Goal: Task Accomplishment & Management: Complete application form

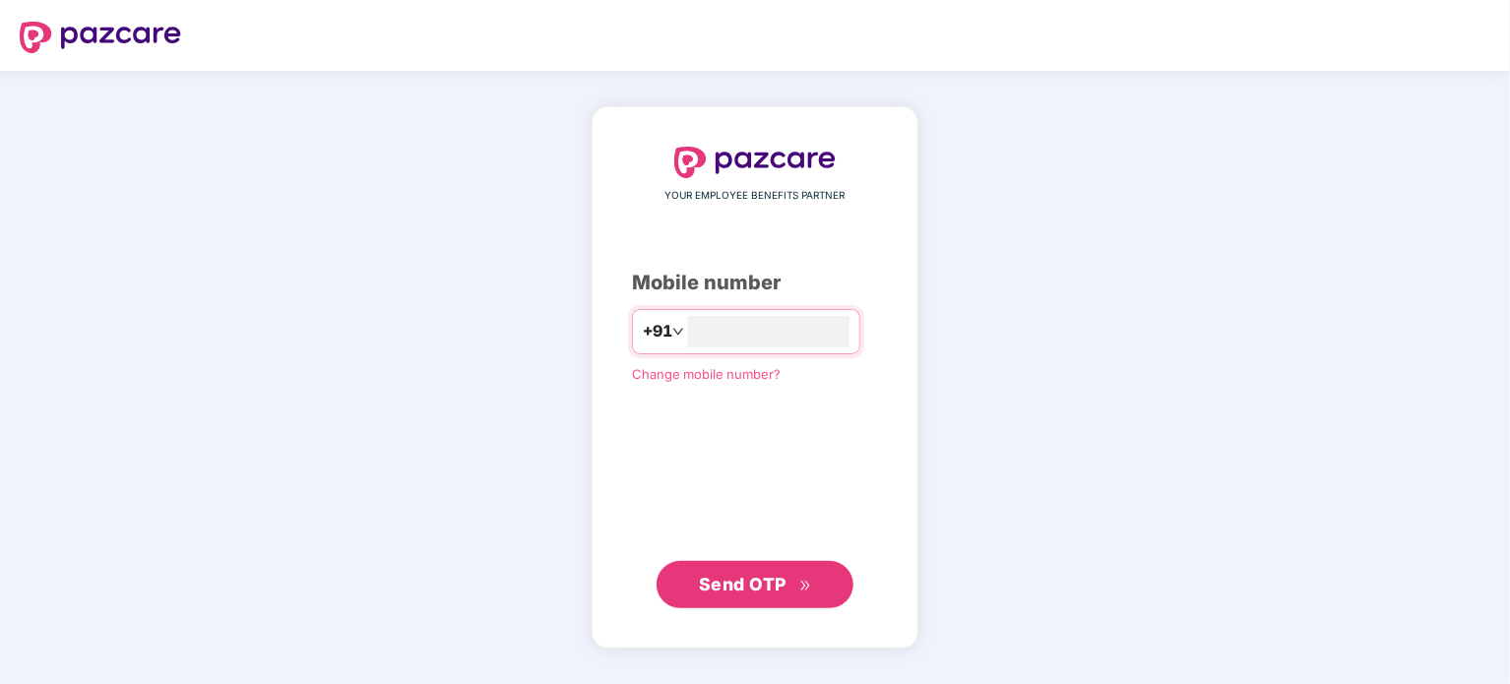
type input "**********"
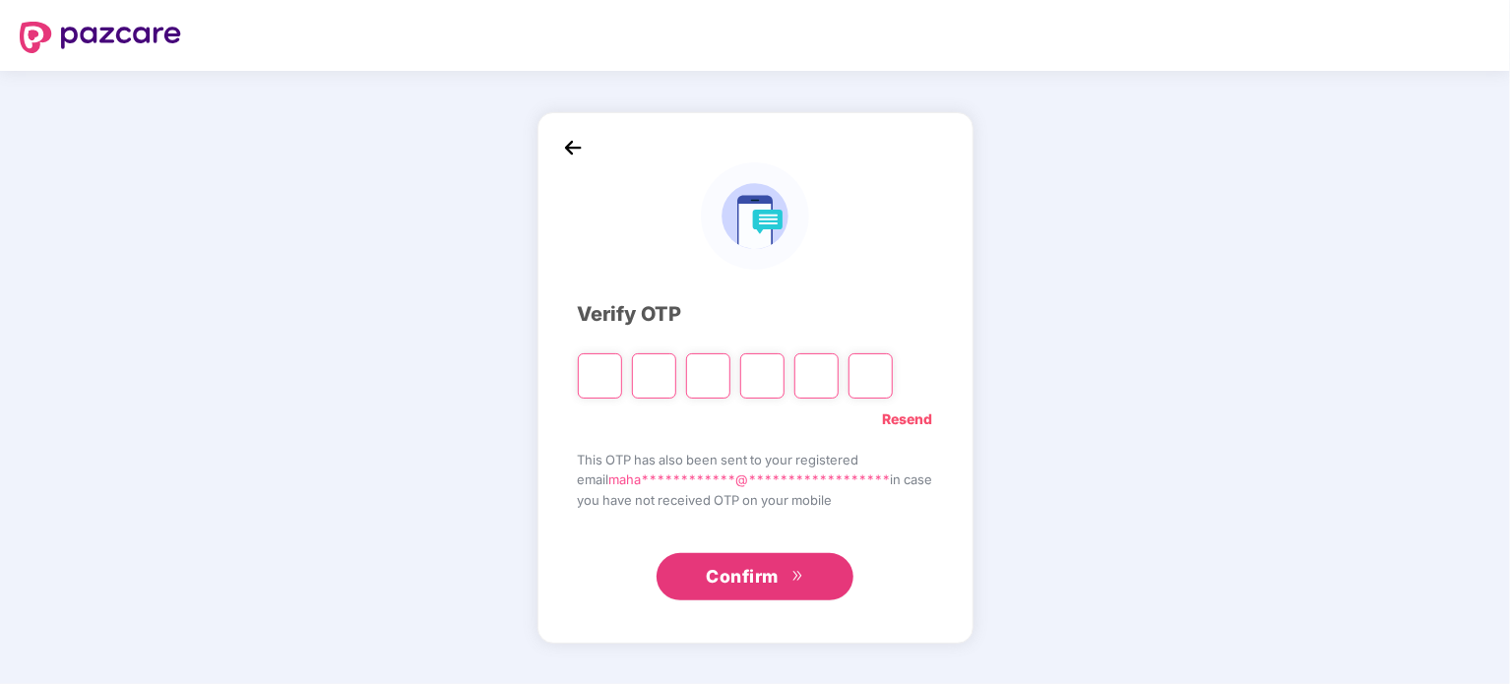
type input "*"
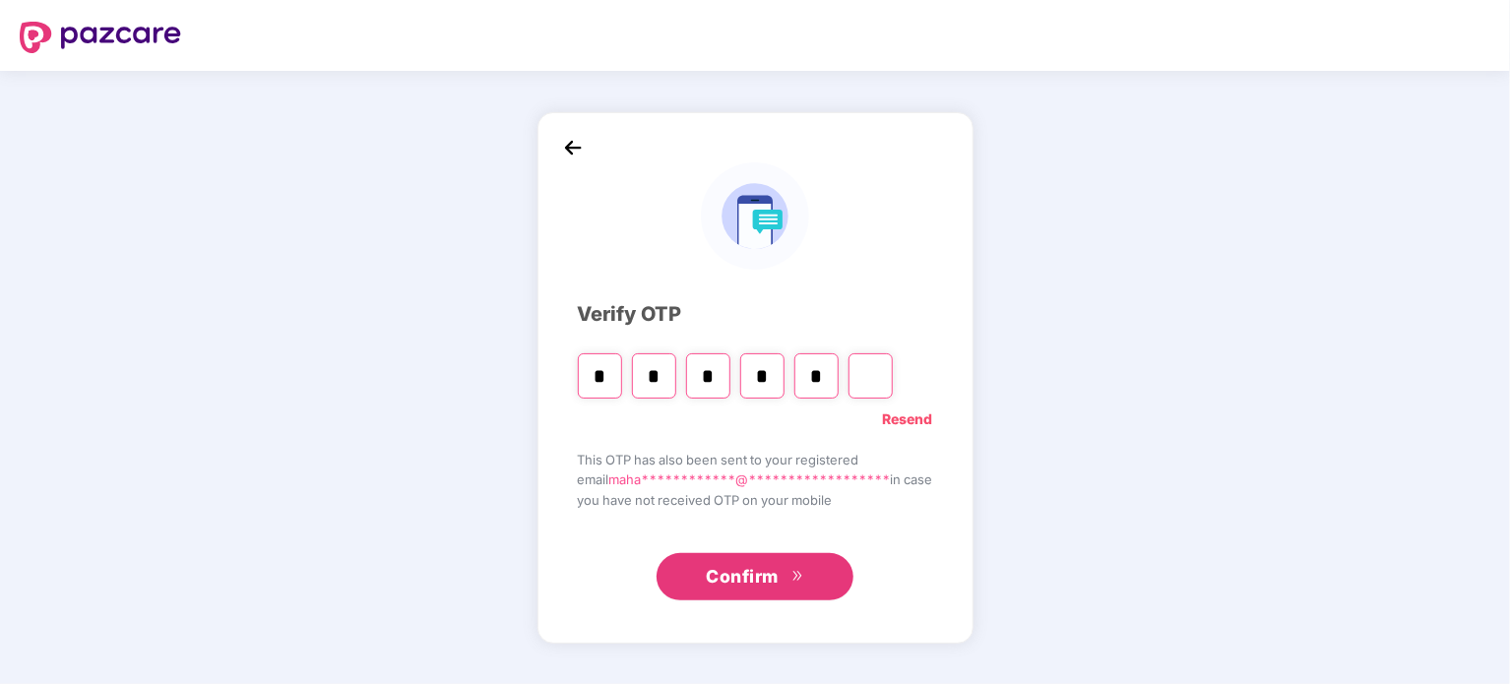
type input "*"
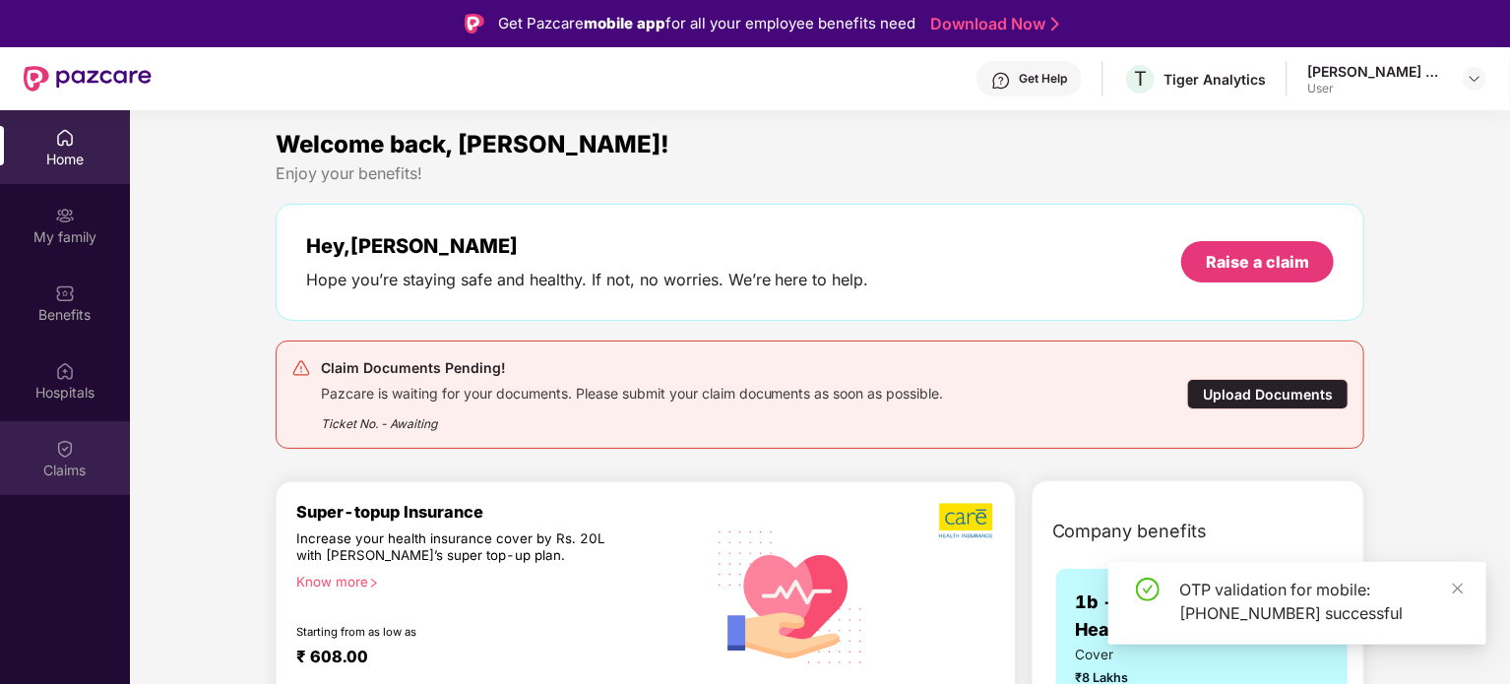
click at [92, 470] on div "Claims" at bounding box center [65, 471] width 130 height 20
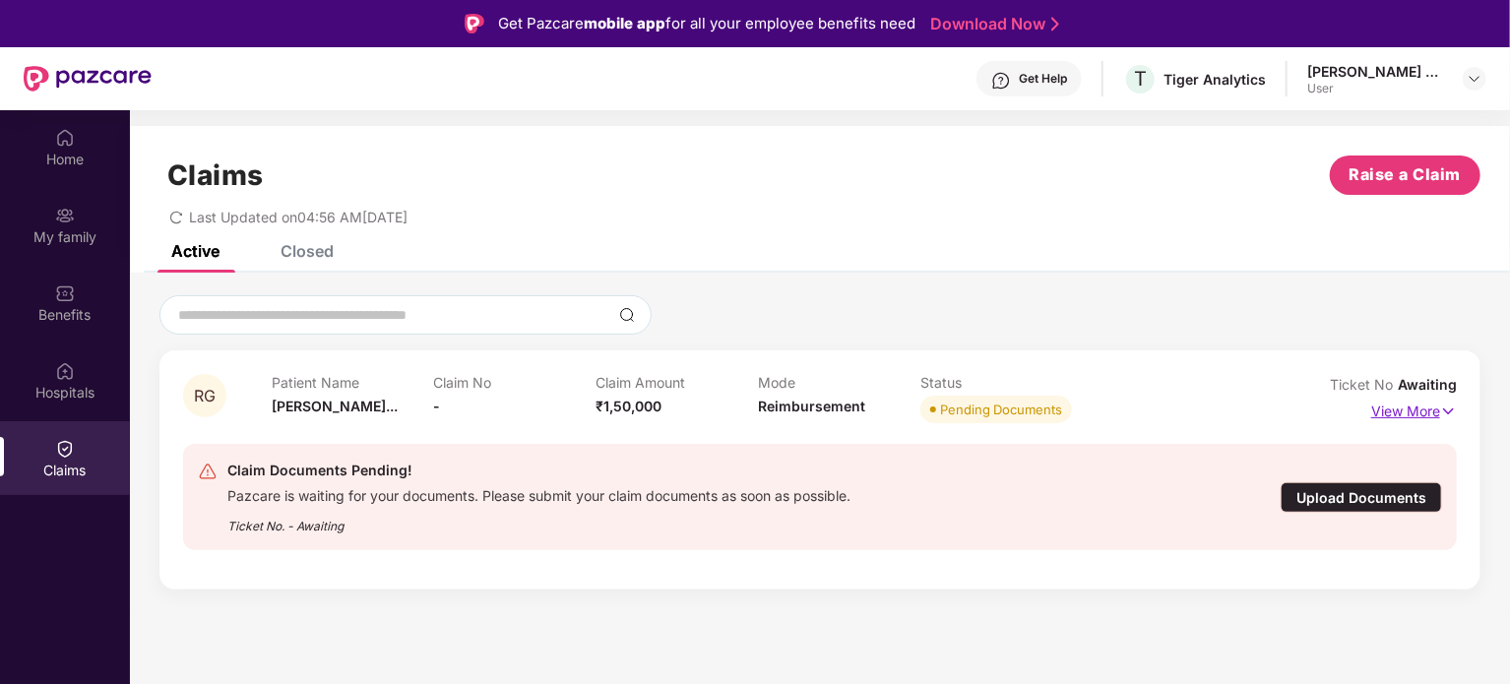
click at [1445, 411] on img at bounding box center [1448, 412] width 17 height 22
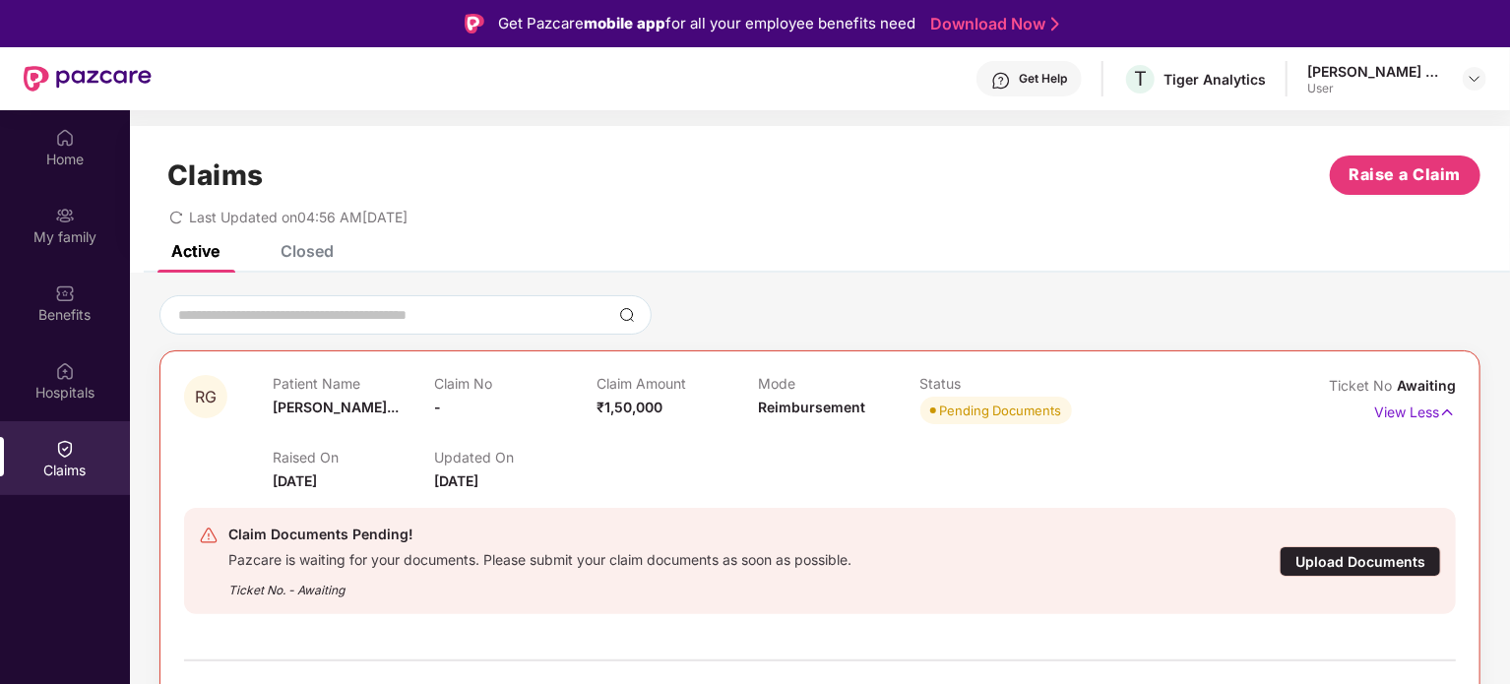
click at [1355, 566] on div "Upload Documents" at bounding box center [1360, 561] width 161 height 31
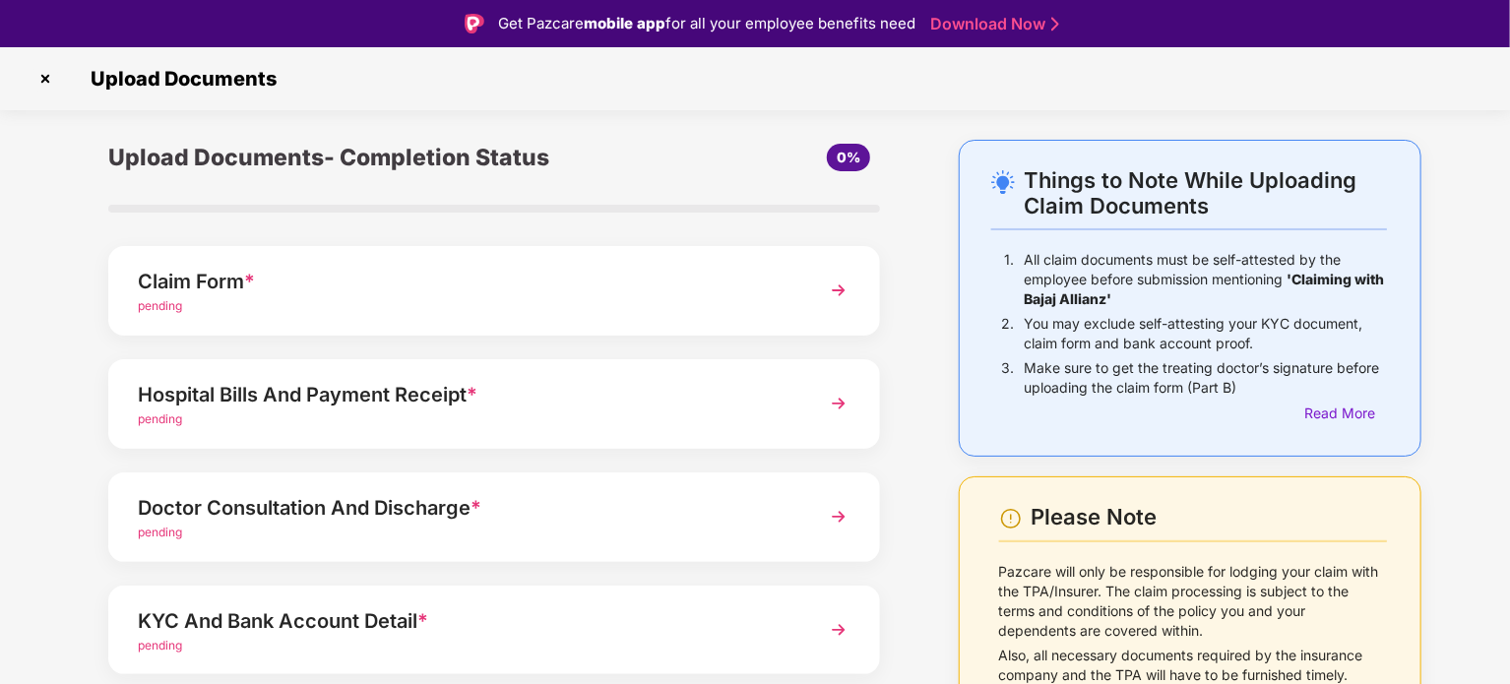
click at [570, 293] on div "Claim Form *" at bounding box center [464, 282] width 653 height 32
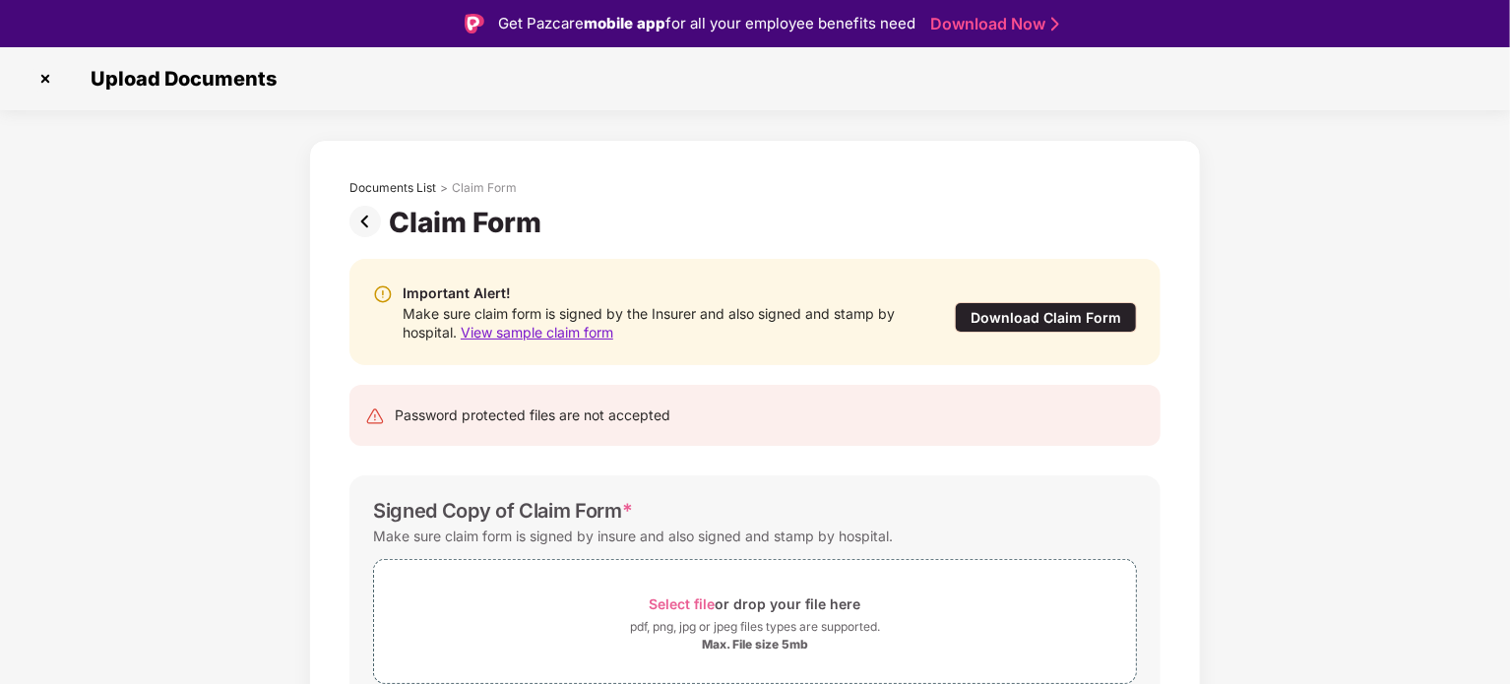
scroll to position [95, 0]
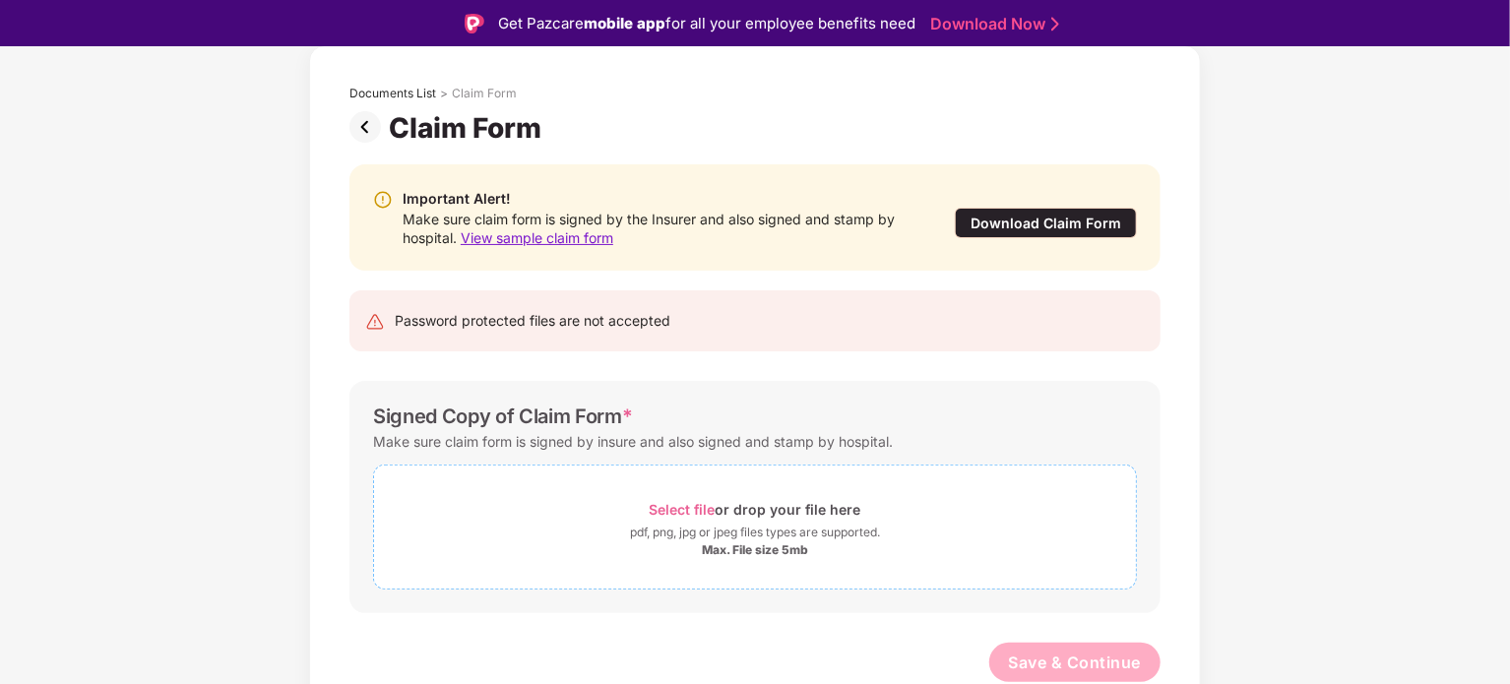
click at [694, 513] on span "Select file" at bounding box center [683, 509] width 66 height 17
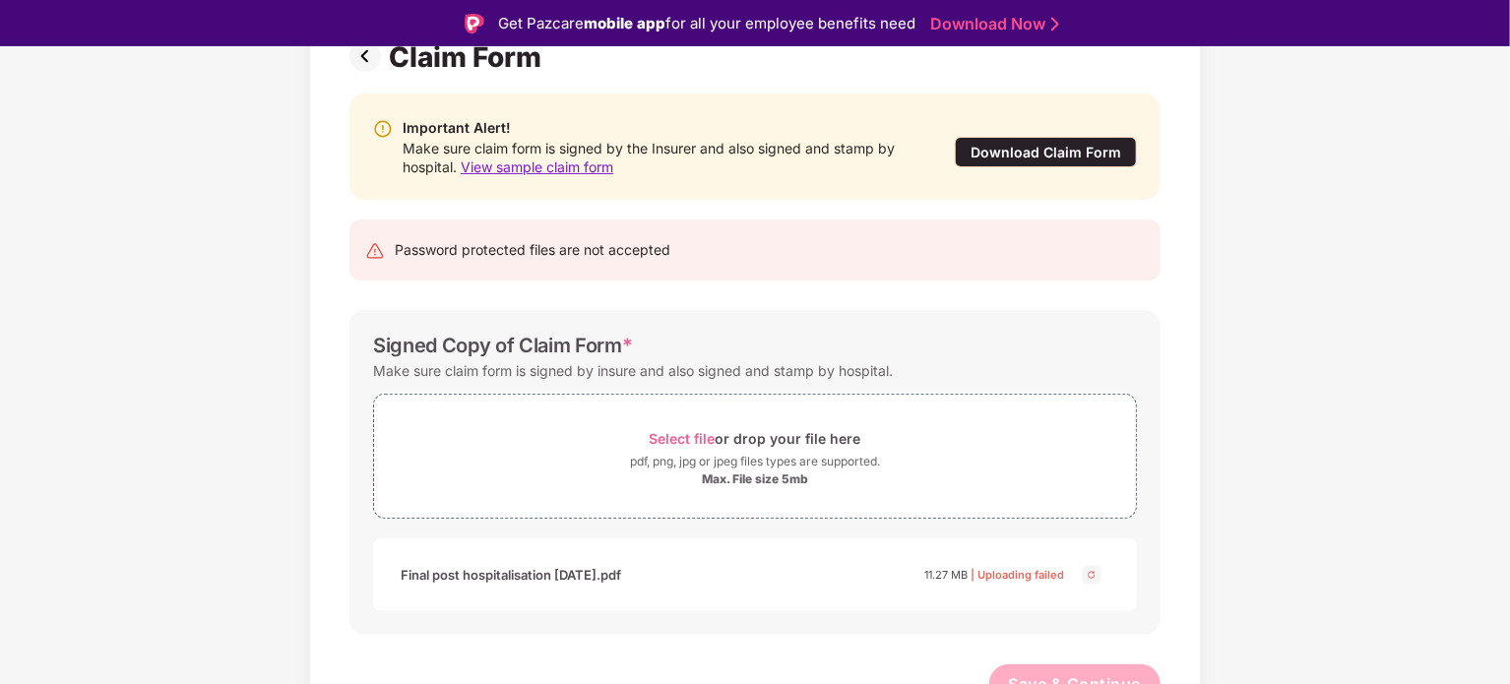
scroll to position [187, 0]
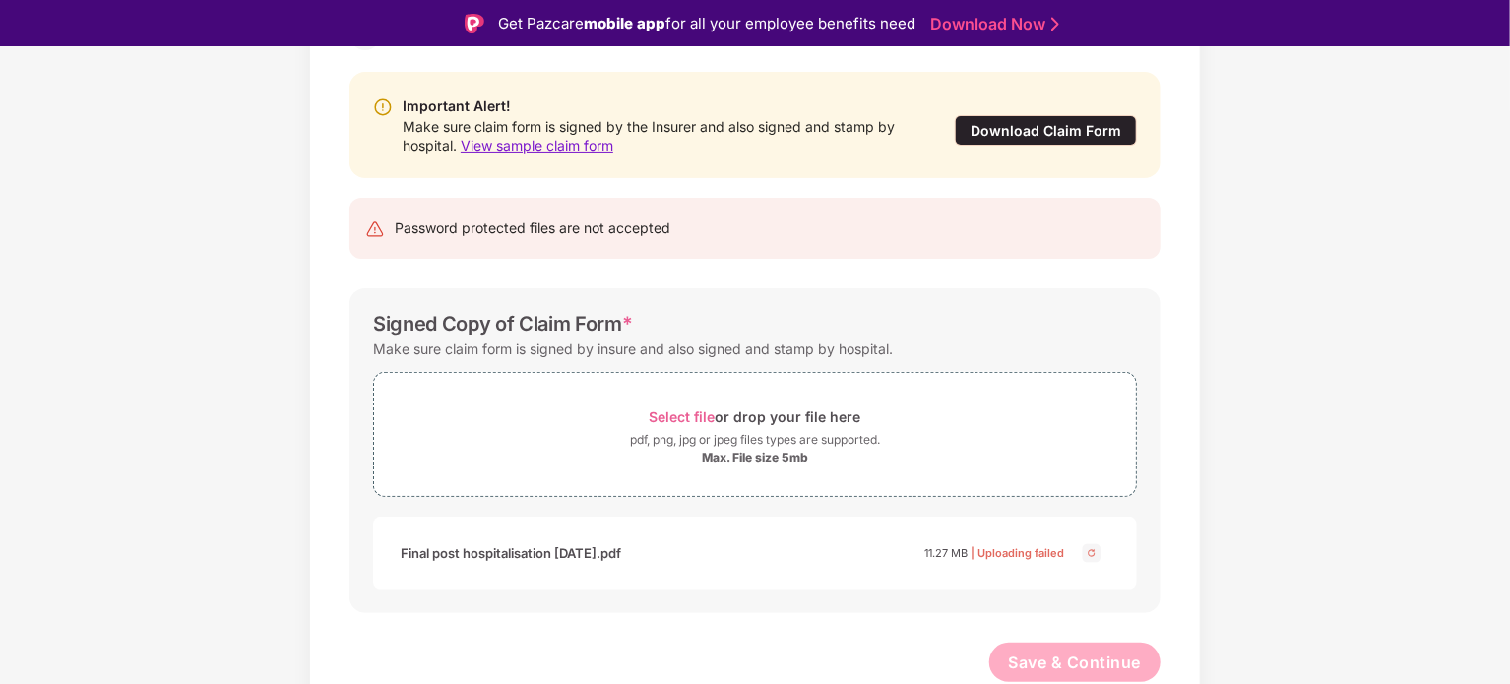
click at [1077, 558] on div "Final post hospitalisation 03 august.pdf 11.27 MB | Uploading failed" at bounding box center [755, 553] width 725 height 33
click at [1081, 550] on img at bounding box center [1092, 553] width 24 height 24
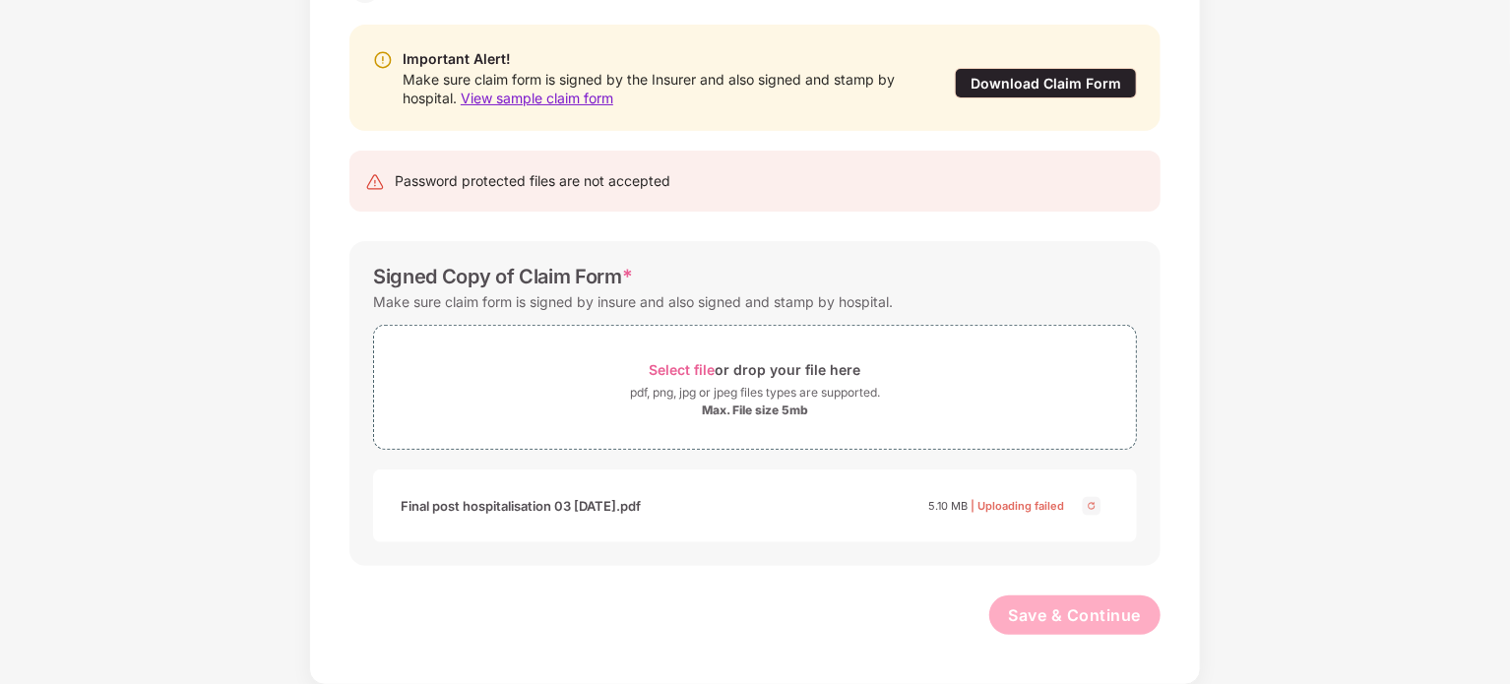
click at [1044, 499] on span "| Uploading failed" at bounding box center [1018, 506] width 94 height 14
click at [1091, 509] on img at bounding box center [1092, 506] width 24 height 24
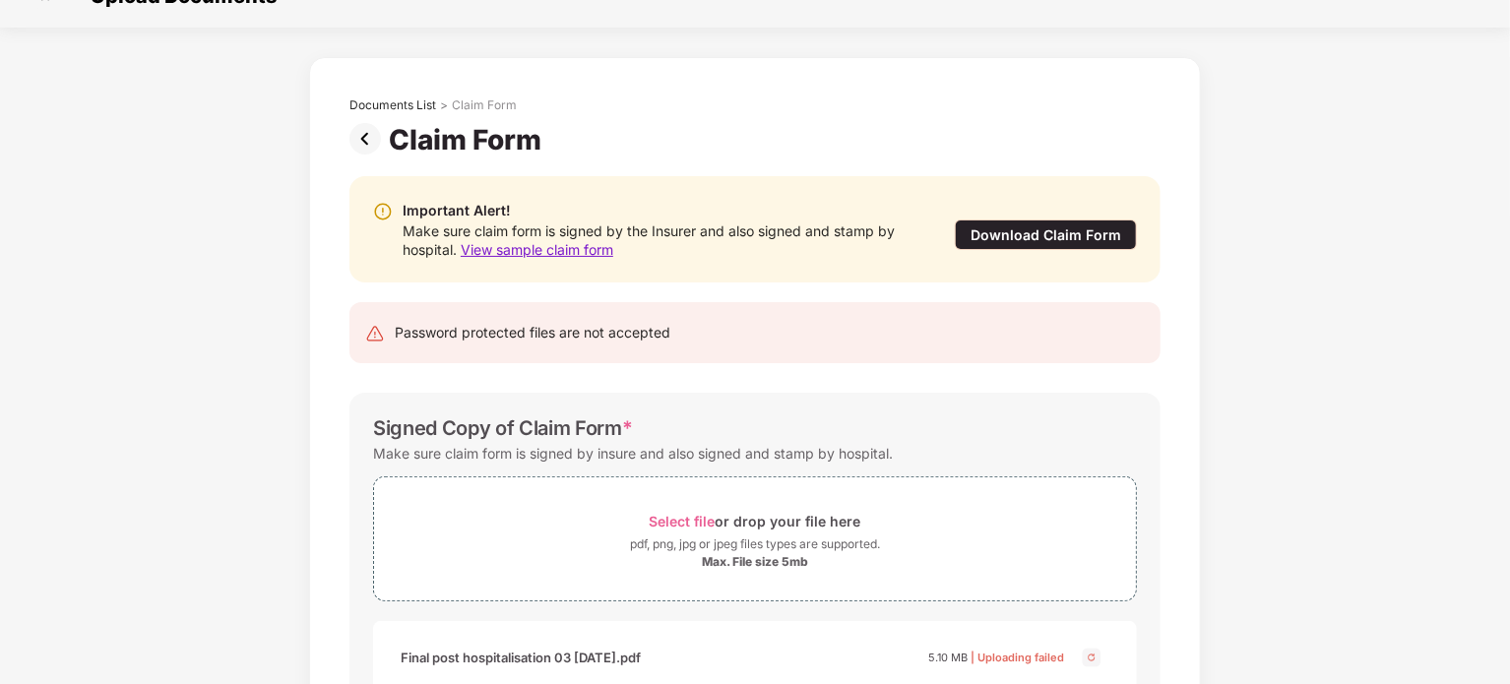
scroll to position [0, 0]
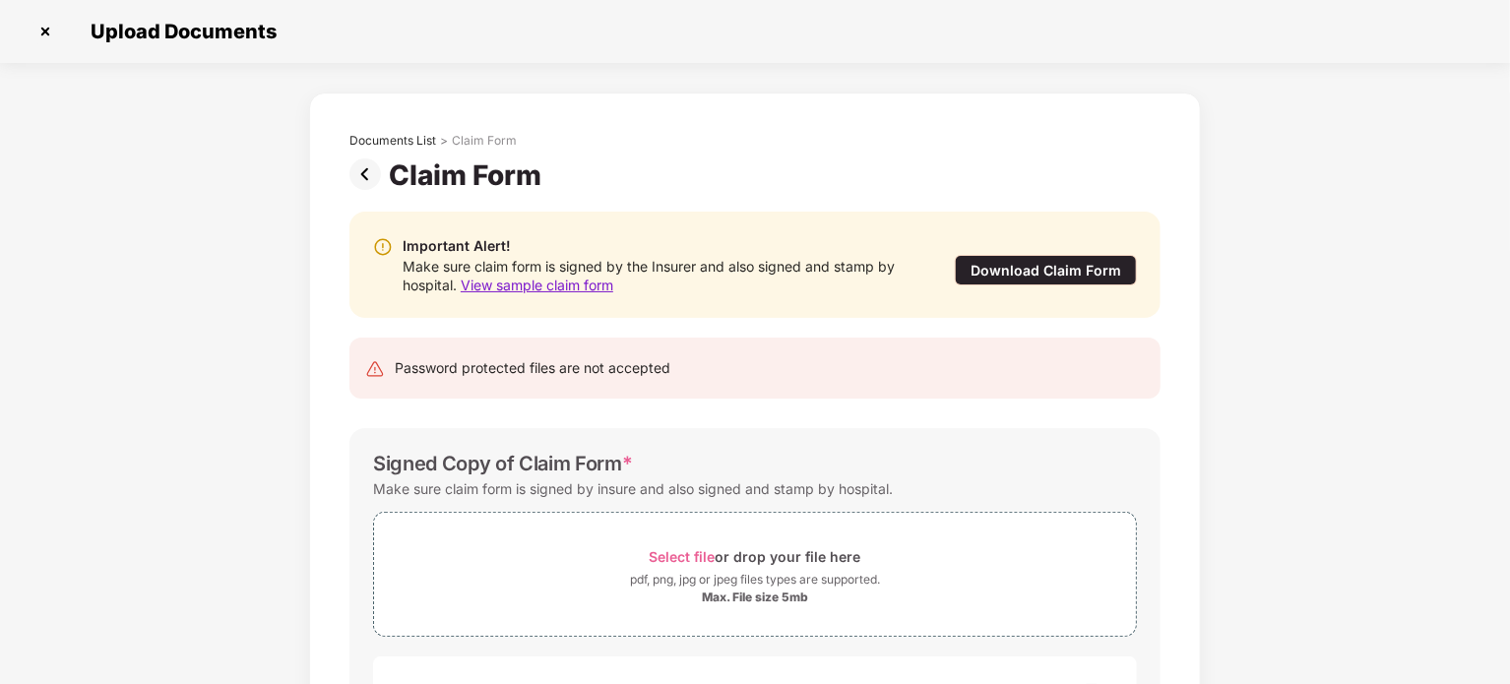
click at [475, 139] on div "Claim Form" at bounding box center [484, 141] width 65 height 16
click at [374, 161] on img at bounding box center [368, 174] width 39 height 32
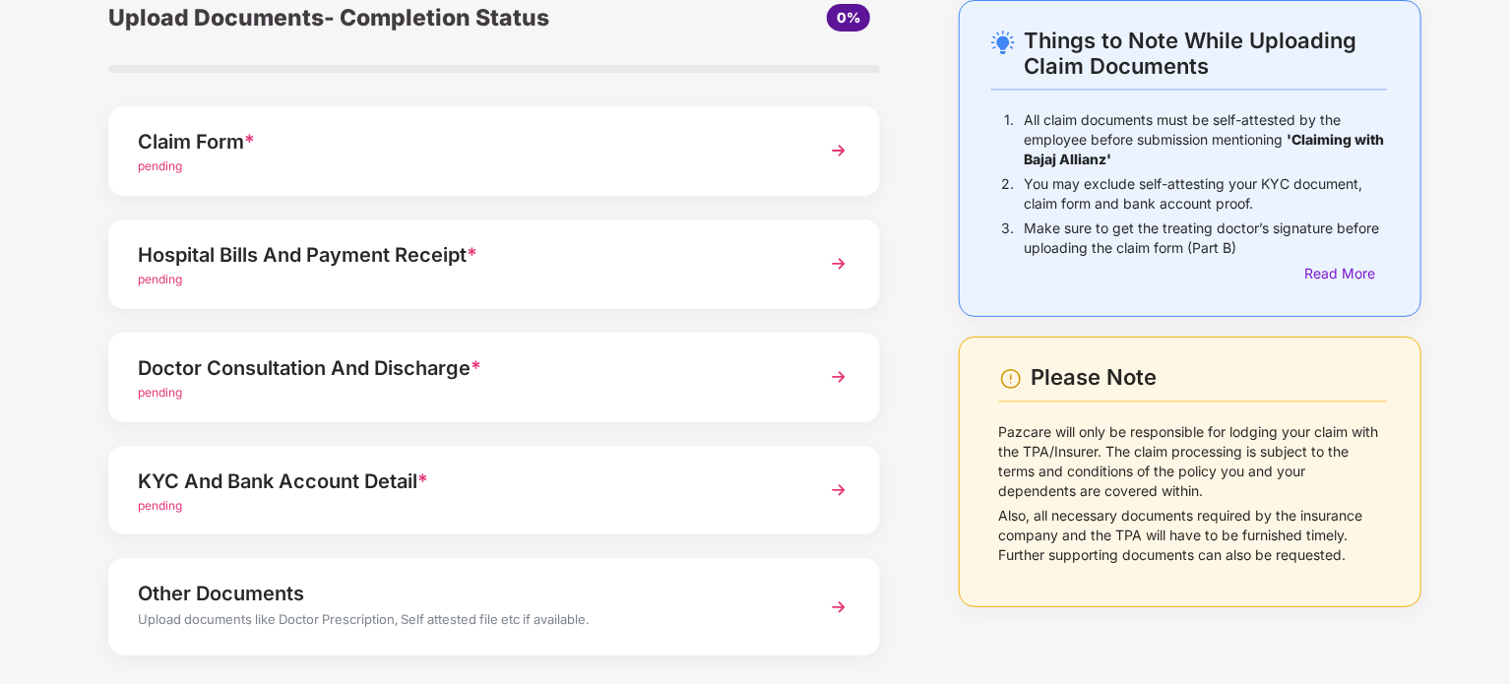
scroll to position [185, 0]
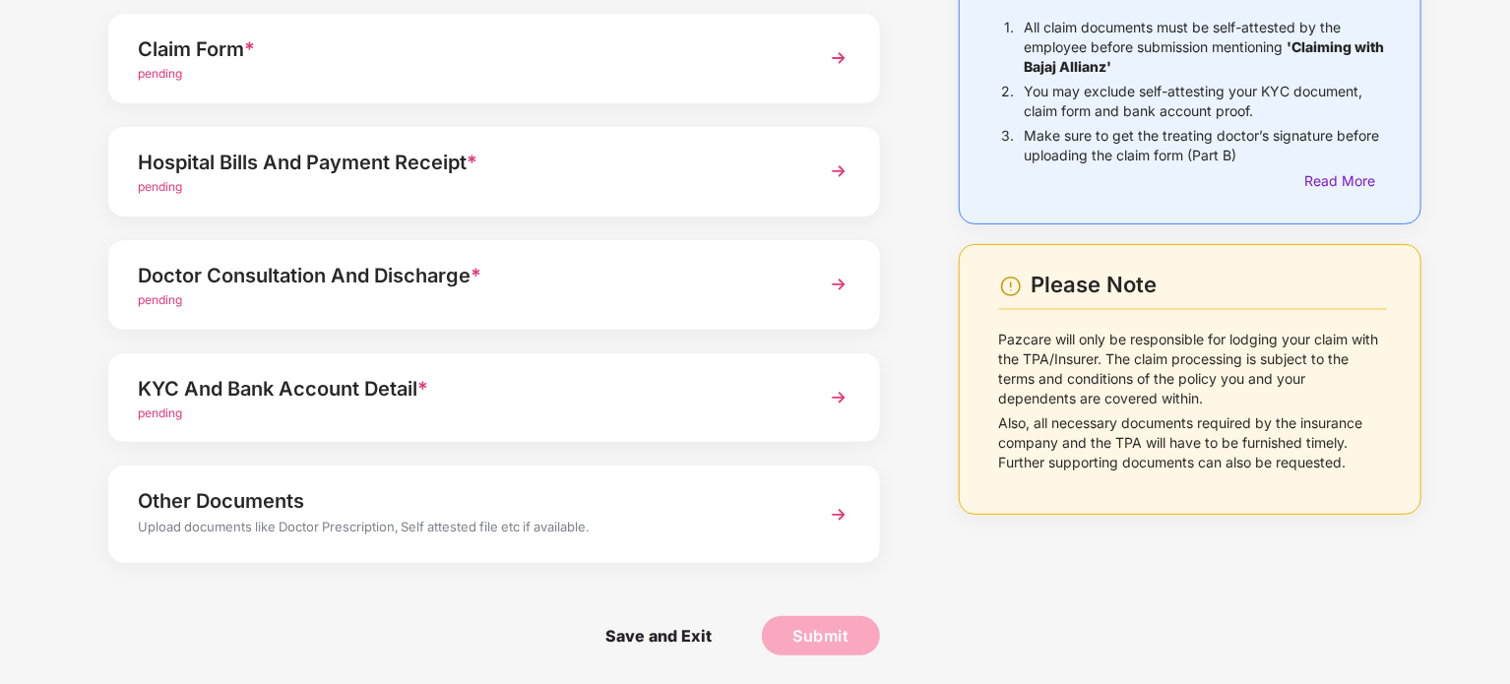
click at [499, 503] on div "Other Documents" at bounding box center [464, 501] width 653 height 32
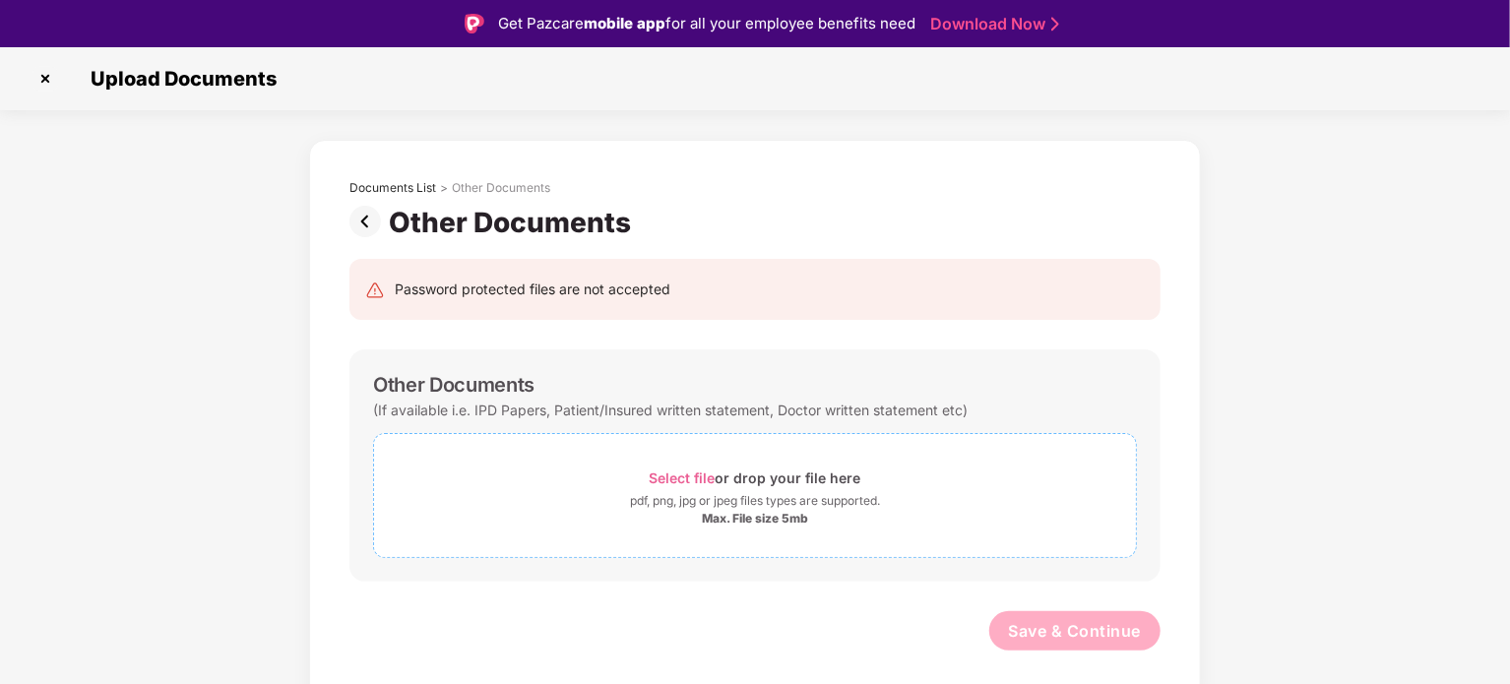
click at [670, 473] on span "Select file" at bounding box center [683, 478] width 66 height 17
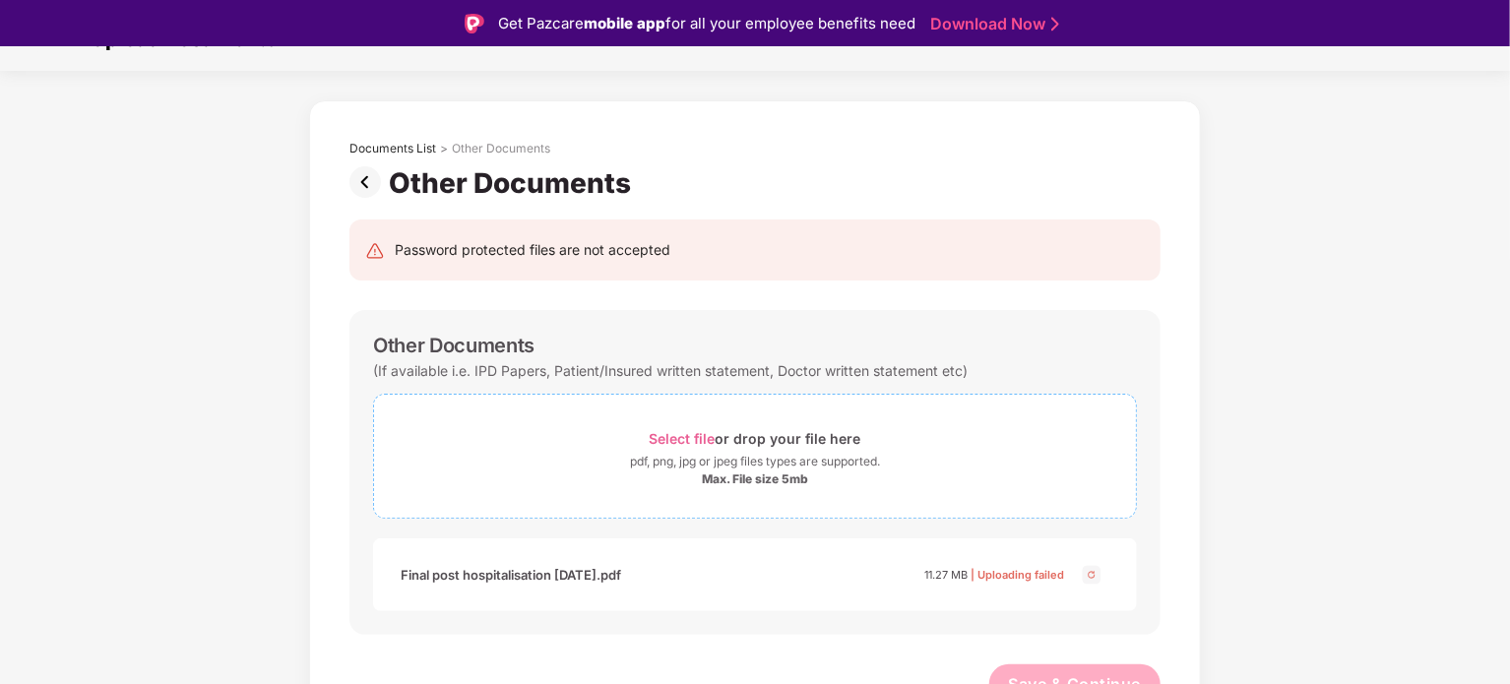
scroll to position [61, 0]
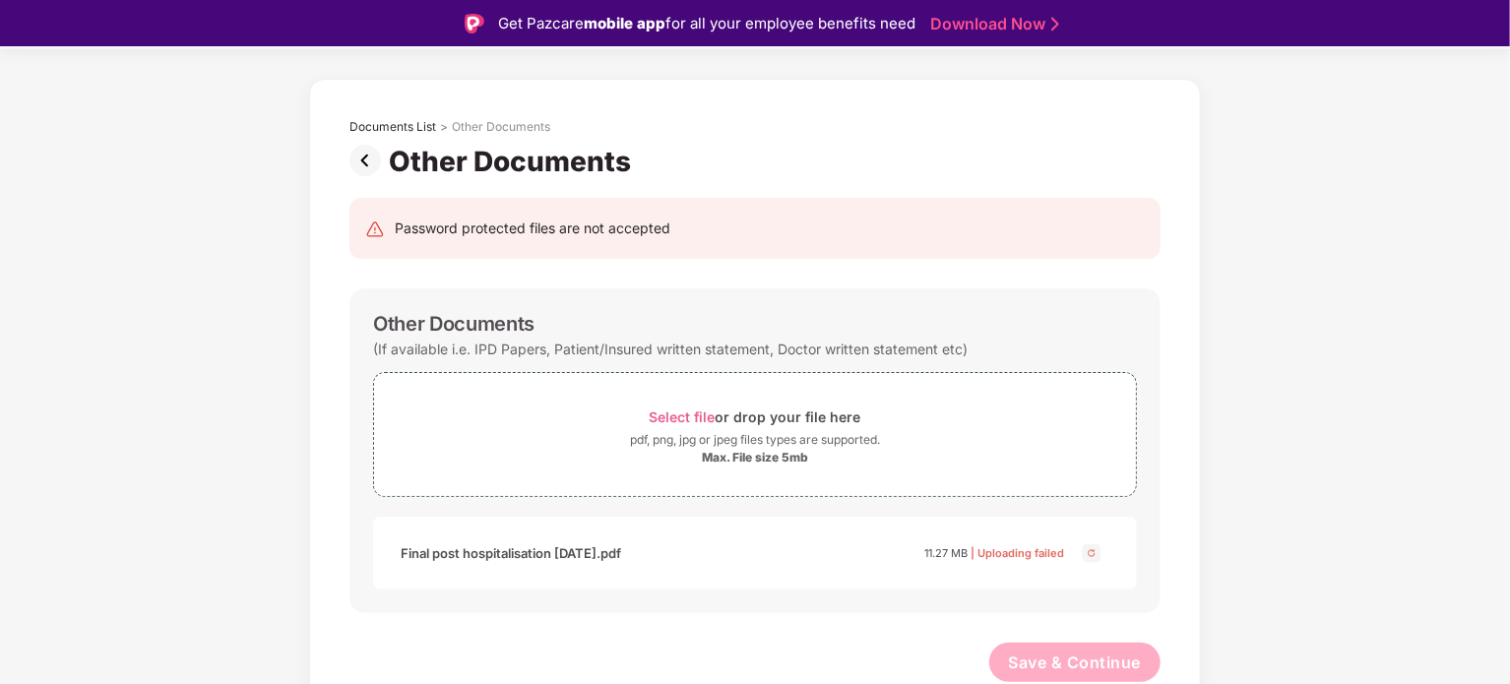
click at [1083, 551] on img at bounding box center [1092, 553] width 24 height 24
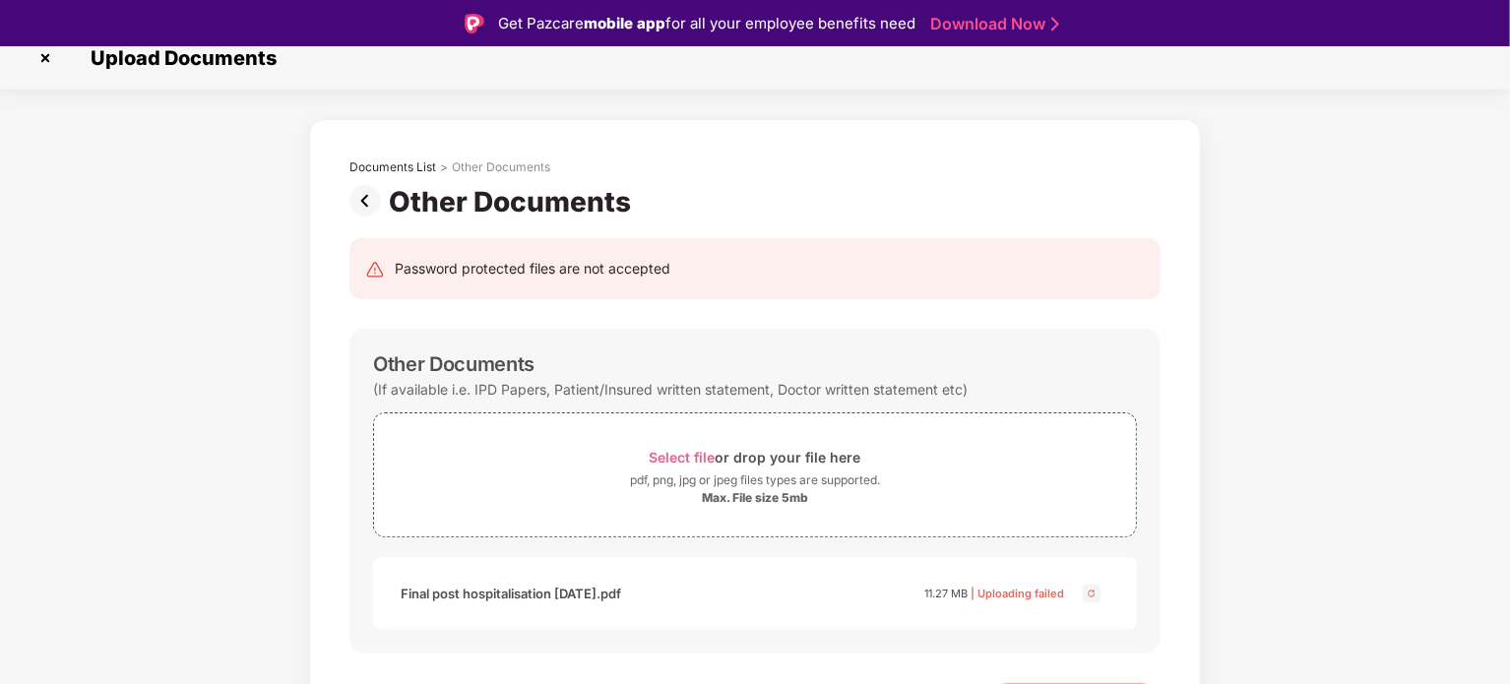
scroll to position [0, 0]
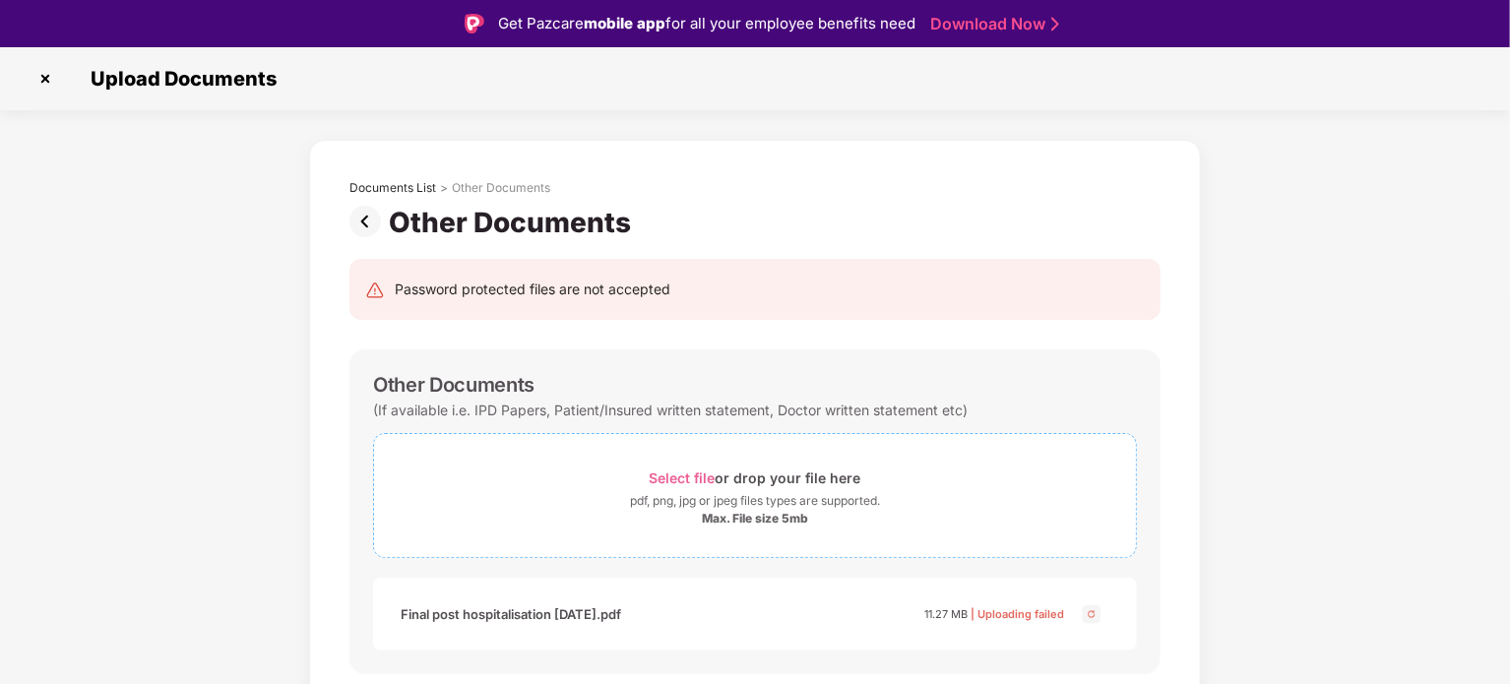
click at [691, 479] on span "Select file" at bounding box center [683, 478] width 66 height 17
click at [702, 479] on span "Select file" at bounding box center [683, 478] width 66 height 17
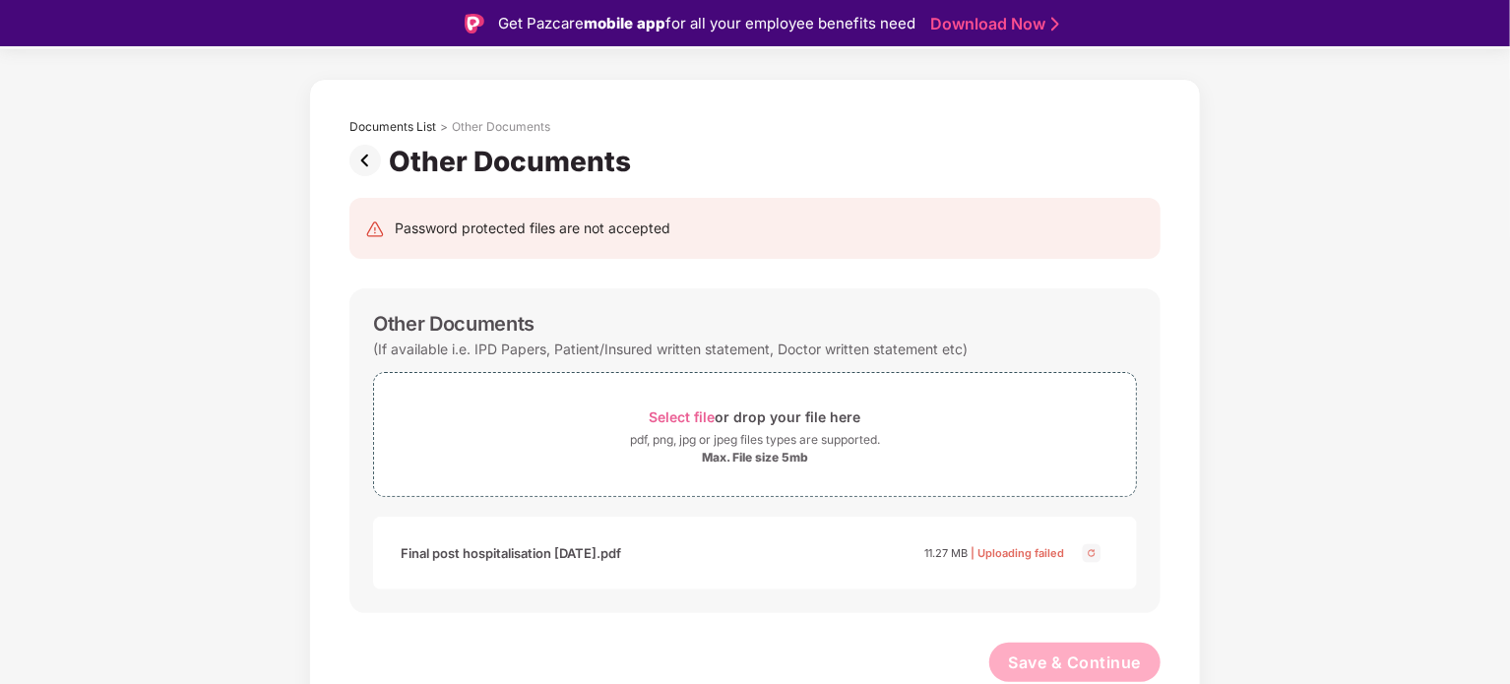
click at [1024, 554] on span "| Uploading failed" at bounding box center [1018, 553] width 94 height 14
click at [1103, 551] on img at bounding box center [1092, 553] width 24 height 24
